Goal: Find specific page/section: Find specific page/section

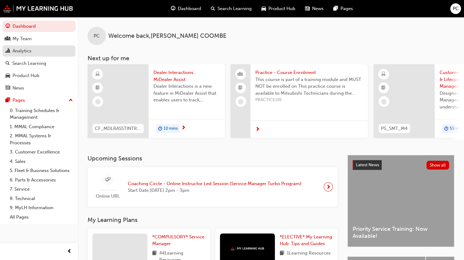
click at [23, 49] on div "Analytics" at bounding box center [21, 51] width 19 height 7
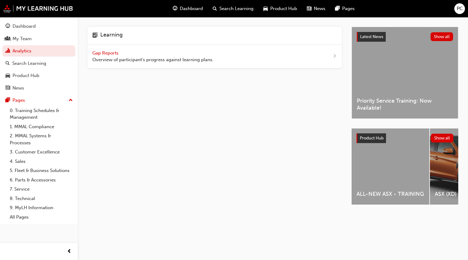
click at [105, 52] on span "Gap Reports" at bounding box center [105, 52] width 27 height 5
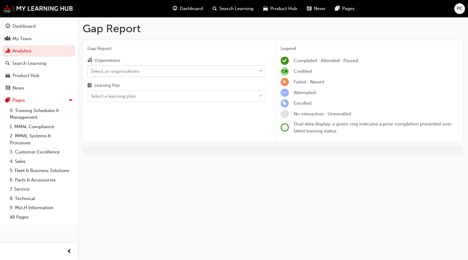
click at [127, 72] on div "Select an organisations" at bounding box center [115, 71] width 49 height 7
click at [91, 72] on input "Organisations Select an organisations" at bounding box center [91, 70] width 1 height 5
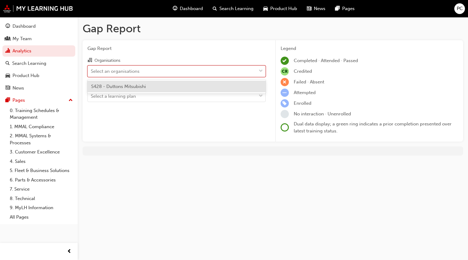
click at [127, 89] on div "S428 - Duttons Mitsubishi" at bounding box center [176, 87] width 178 height 12
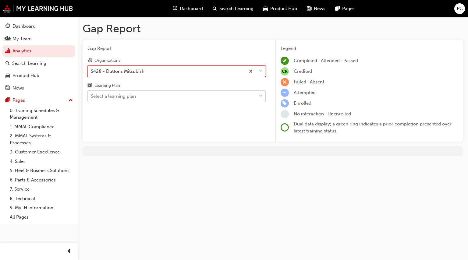
click at [113, 93] on div "Select a learning plan" at bounding box center [113, 96] width 45 height 7
click at [91, 94] on input "Learning Plan Select a learning plan" at bounding box center [91, 96] width 1 height 5
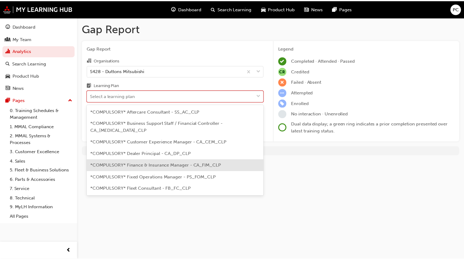
scroll to position [152, 0]
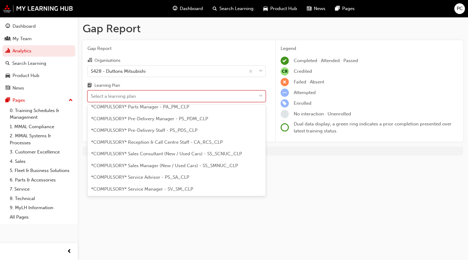
click at [153, 187] on span "*COMPULSORY* Service Manager - SV_SM_CLP" at bounding box center [142, 189] width 102 height 5
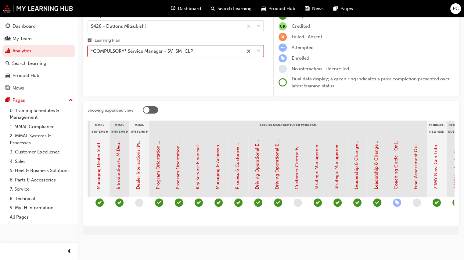
scroll to position [0, 582]
